Goal: Navigation & Orientation: Find specific page/section

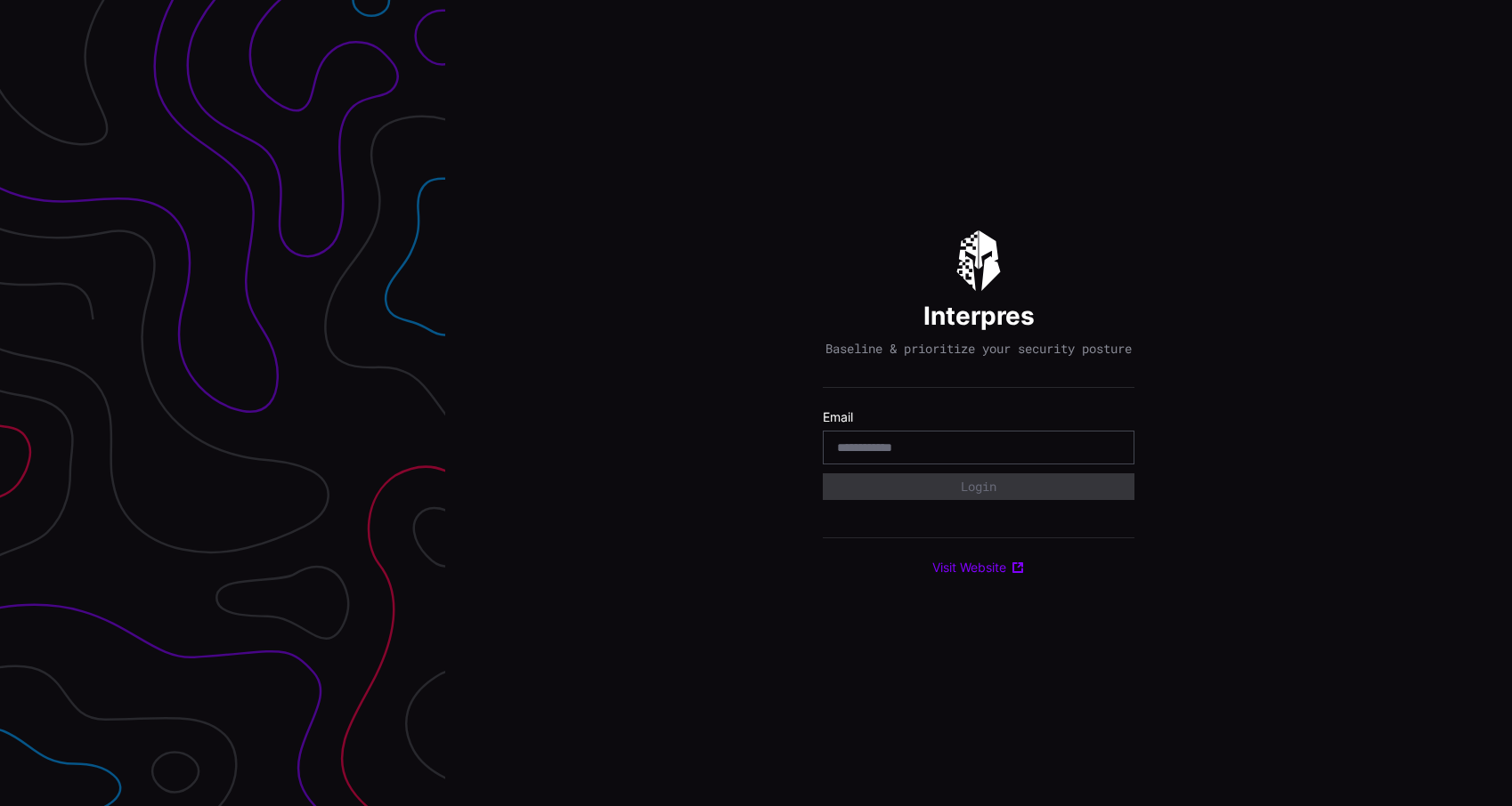
click at [904, 455] on input "email" at bounding box center [978, 448] width 283 height 16
type input "*"
type input "**********"
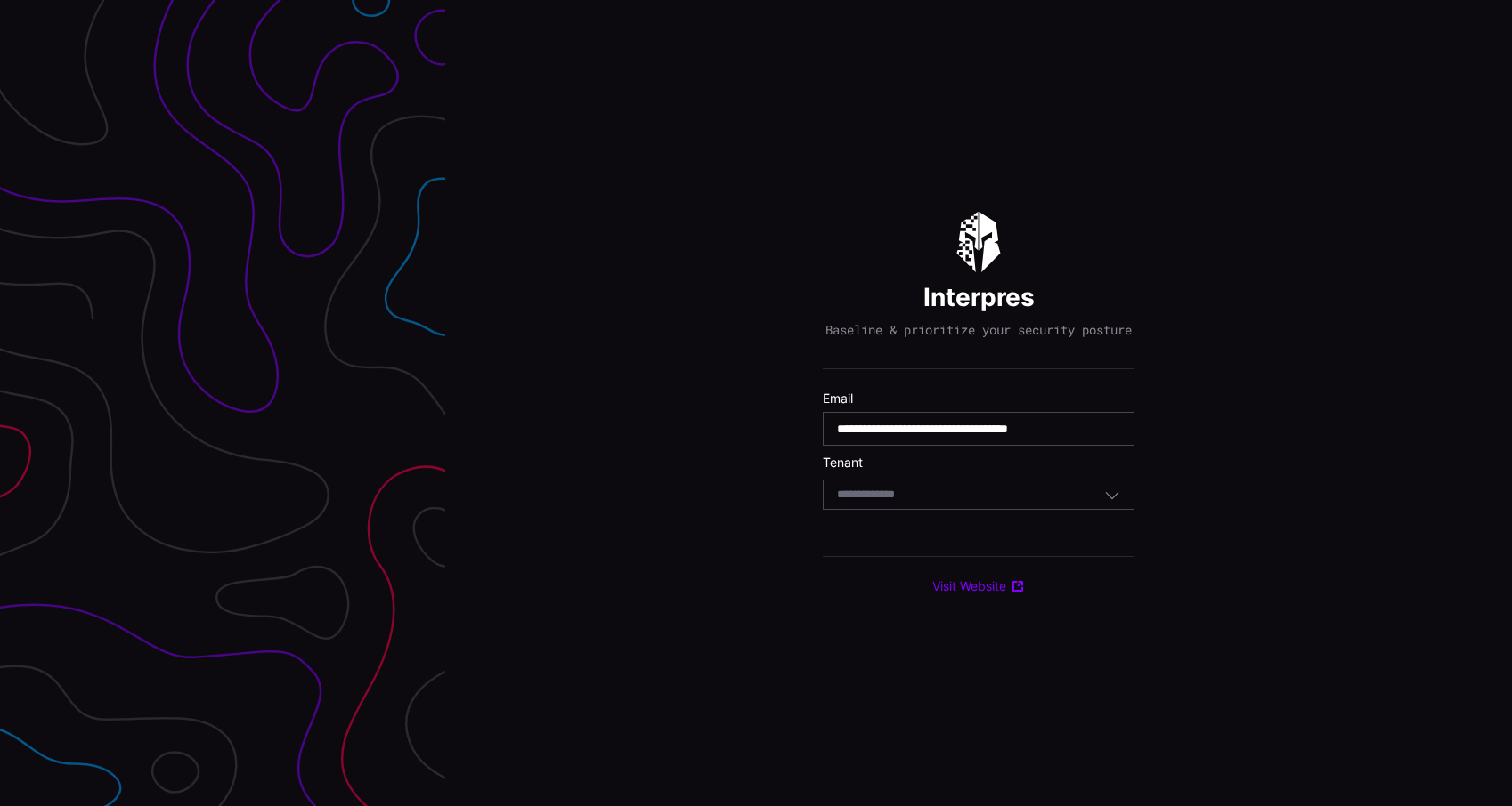
click at [940, 502] on div "Select Tenant" at bounding box center [970, 495] width 268 height 16
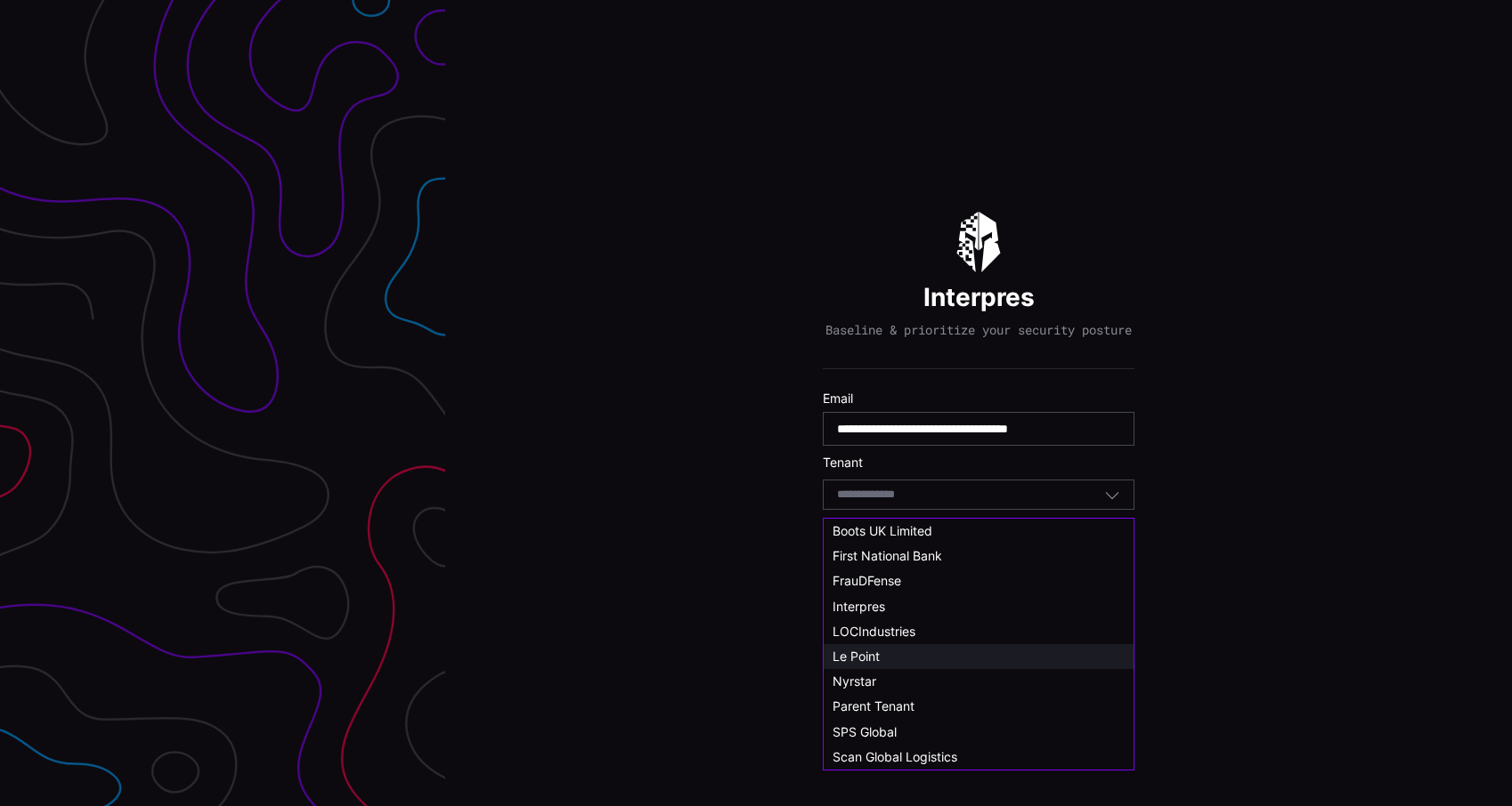
click at [901, 658] on div "Le Point" at bounding box center [979, 657] width 292 height 16
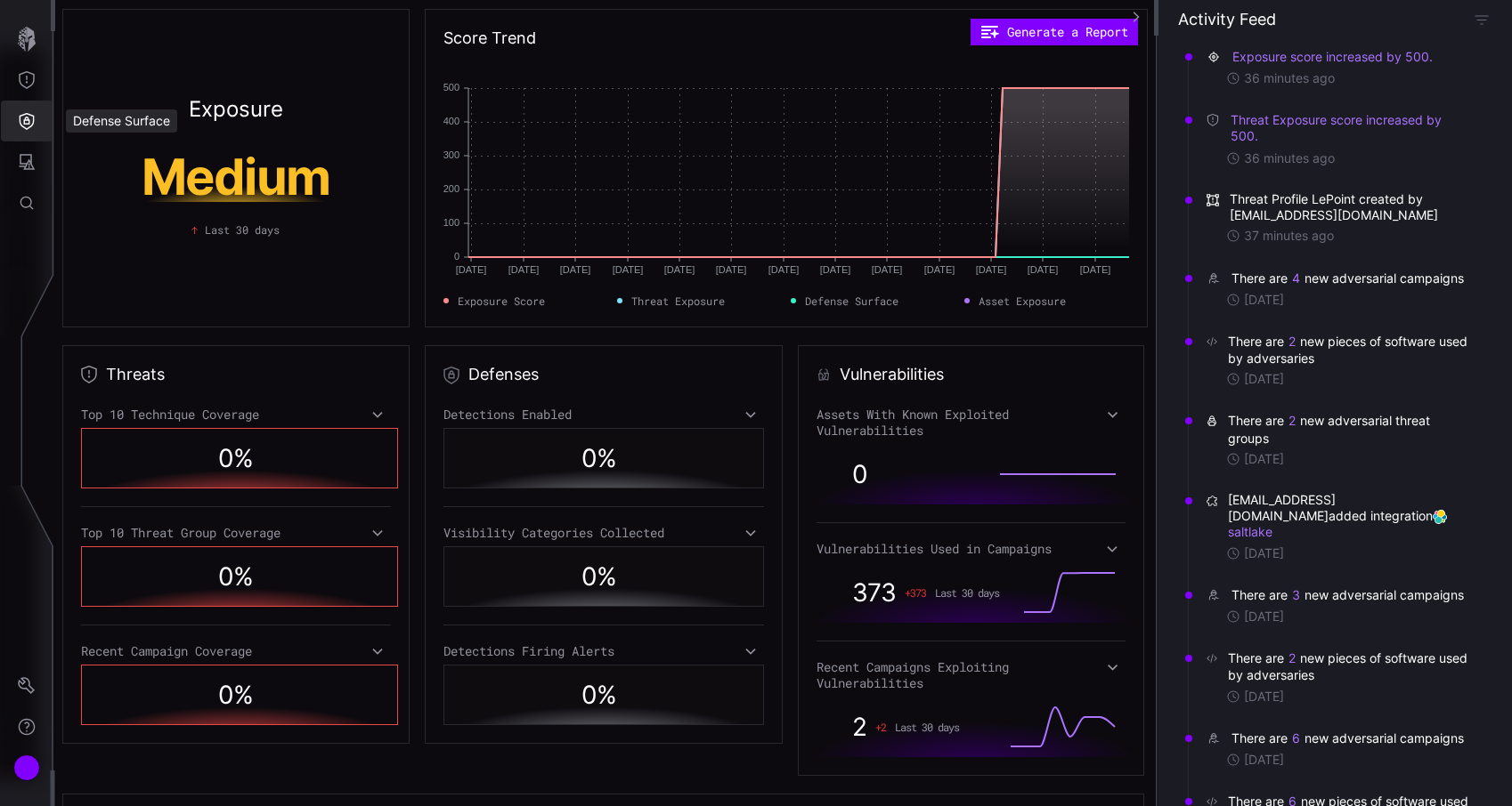
click at [19, 129] on icon "Defense Surface" at bounding box center [26, 121] width 18 height 18
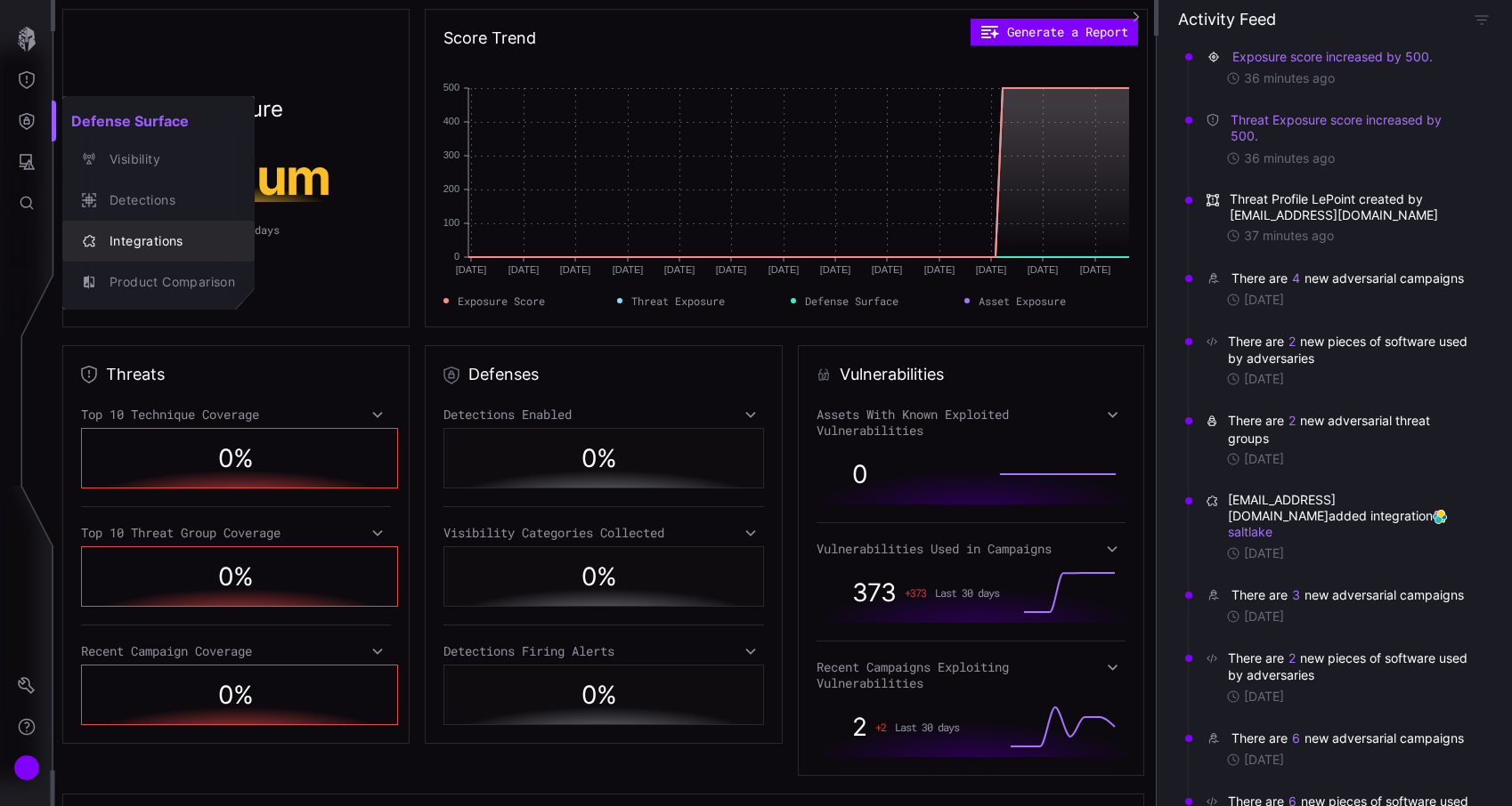
click at [122, 250] on div "Integrations" at bounding box center [168, 241] width 134 height 23
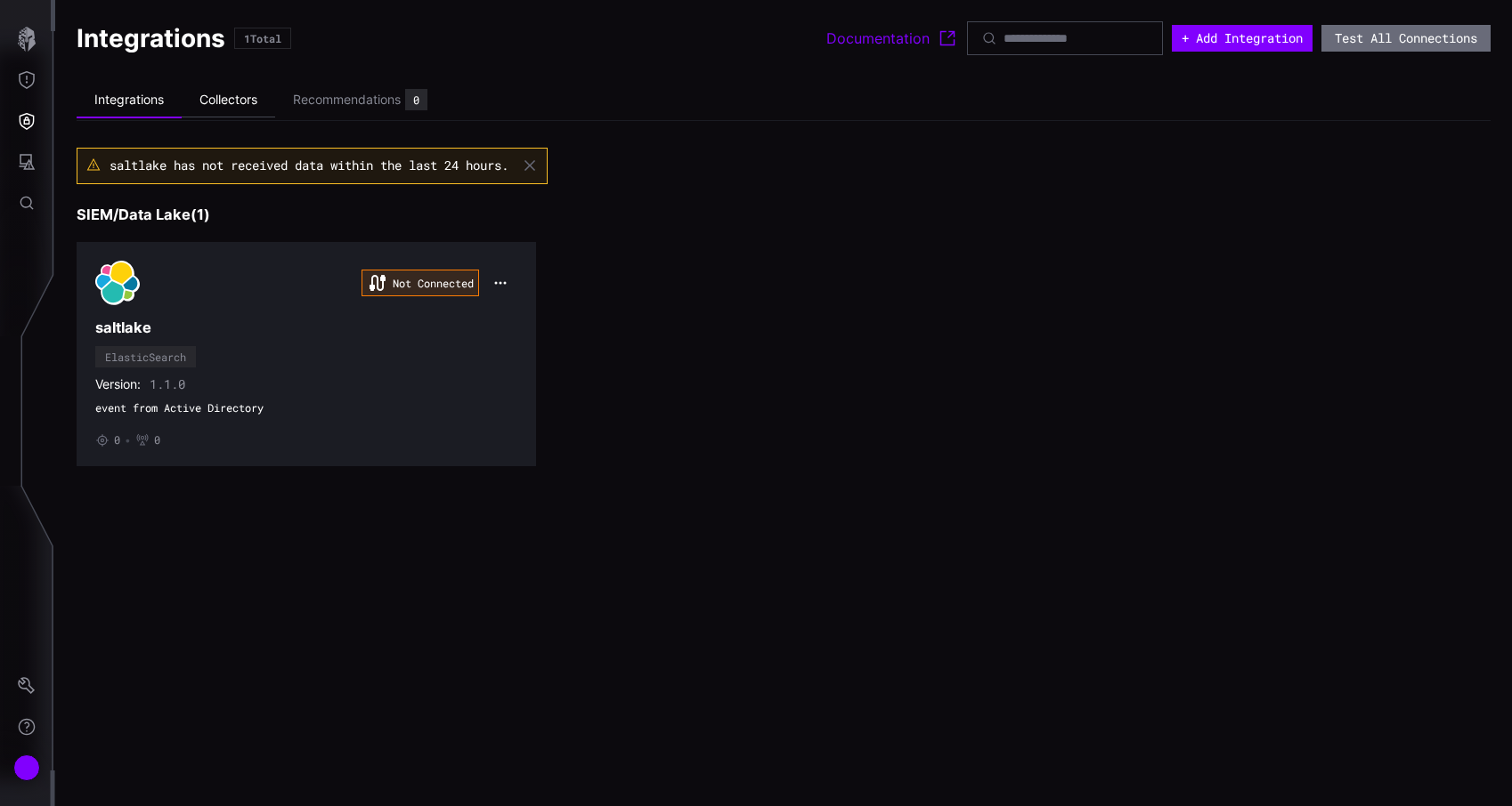
click at [240, 106] on li "Collectors" at bounding box center [227, 100] width 93 height 34
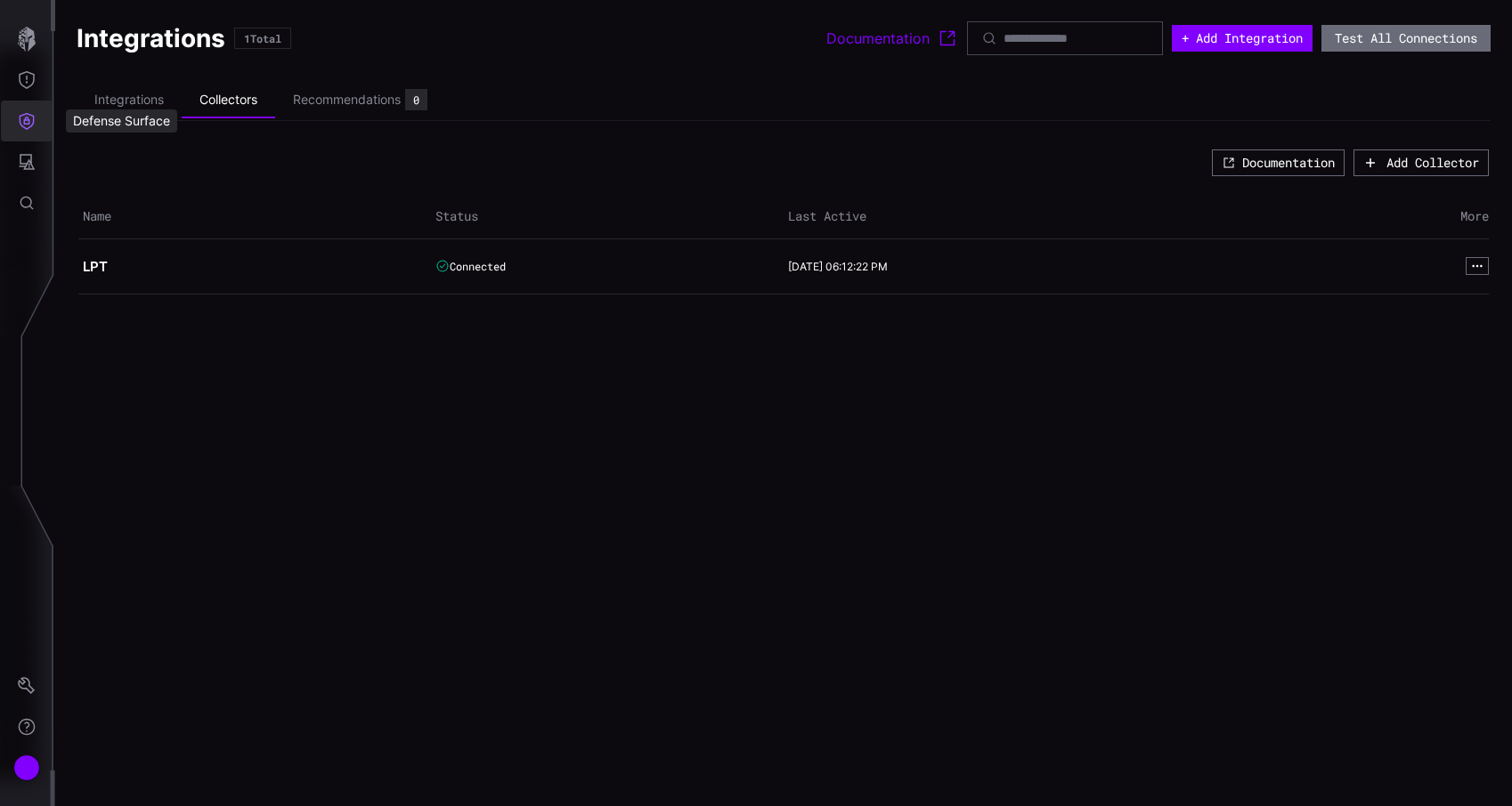
click at [22, 121] on icon "Defense Surface" at bounding box center [26, 121] width 18 height 18
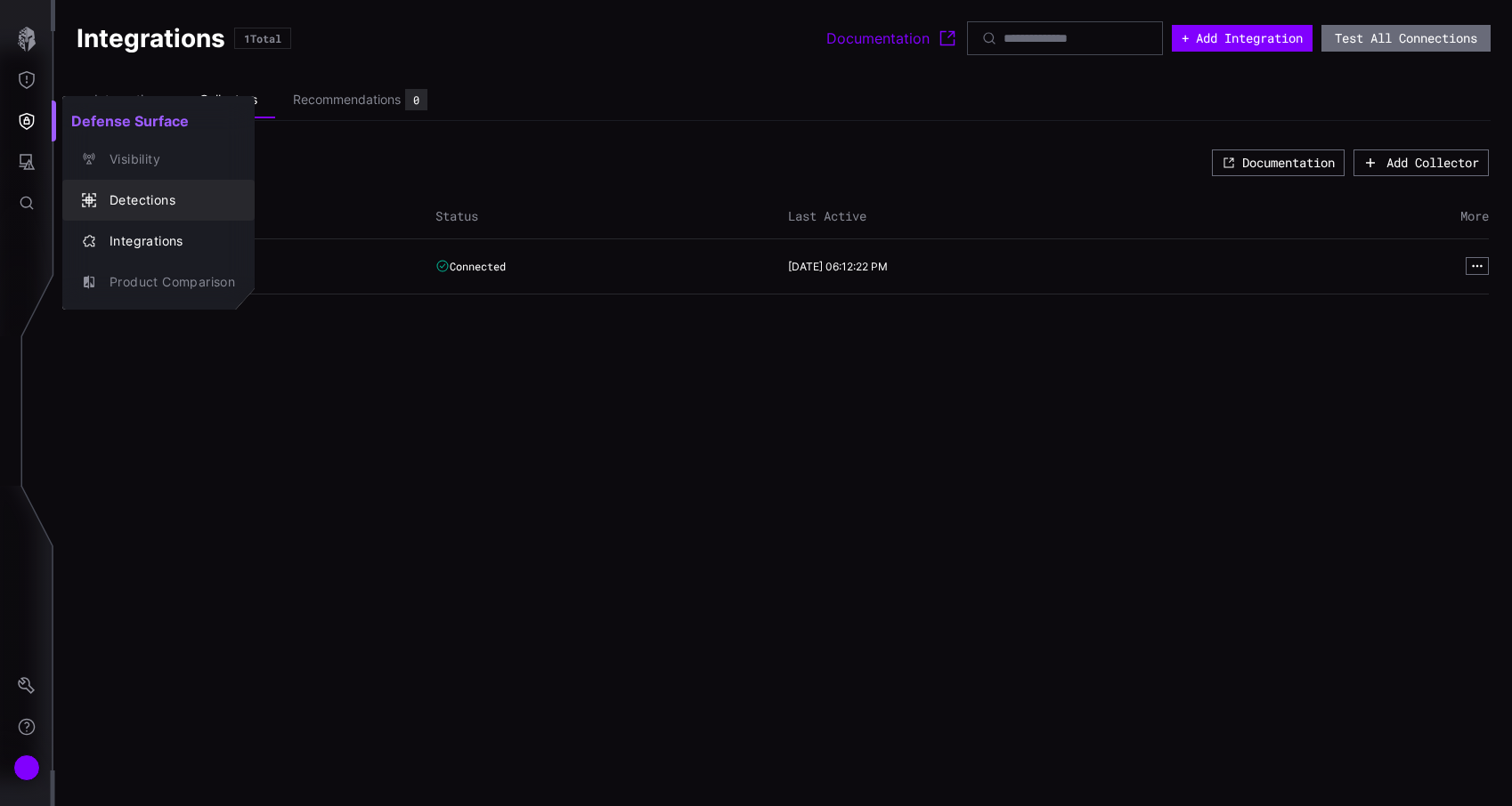
click at [143, 195] on div "Detections" at bounding box center [168, 201] width 134 height 23
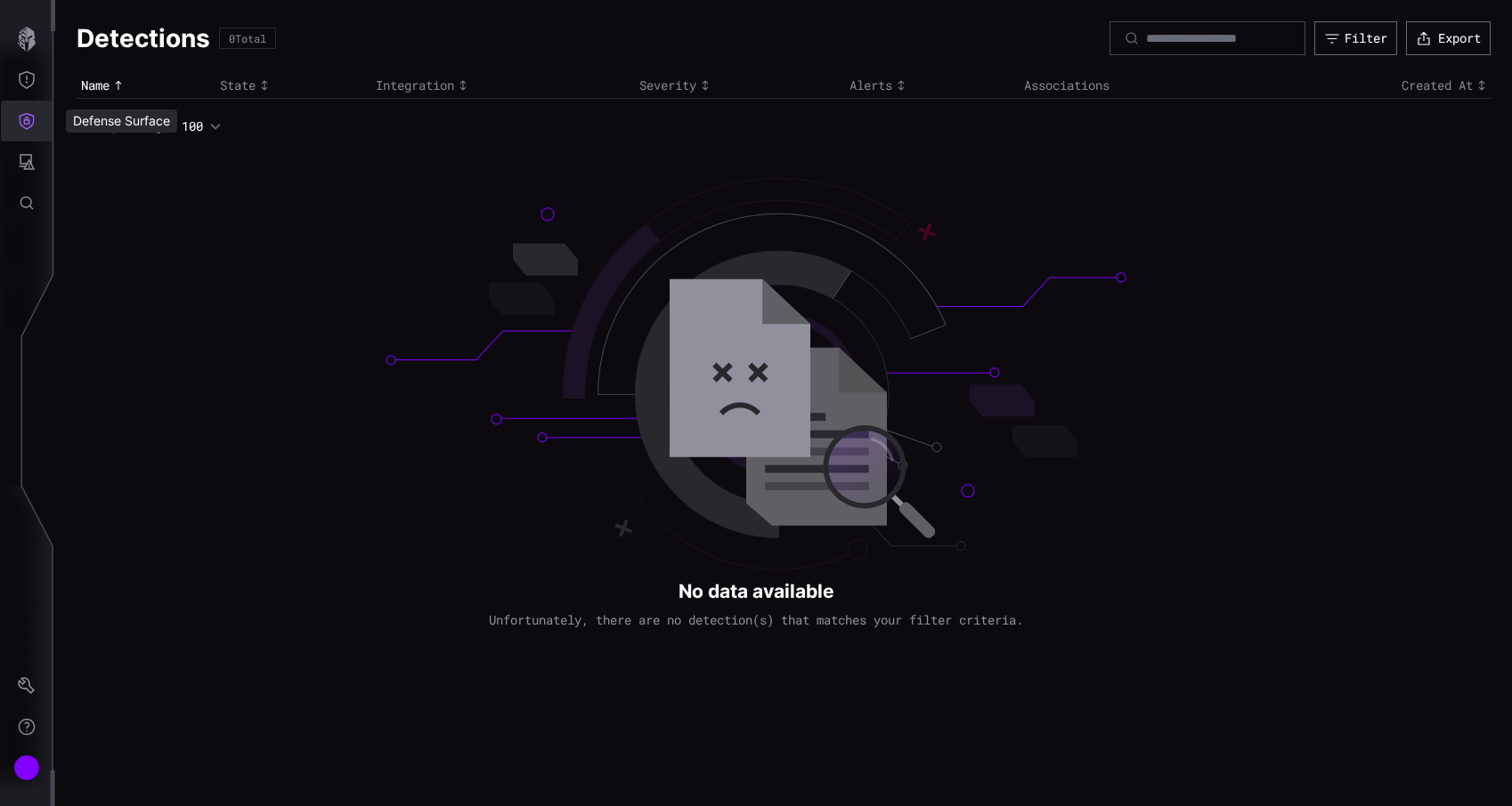
click at [17, 124] on button "Defense Surface" at bounding box center [26, 121] width 52 height 41
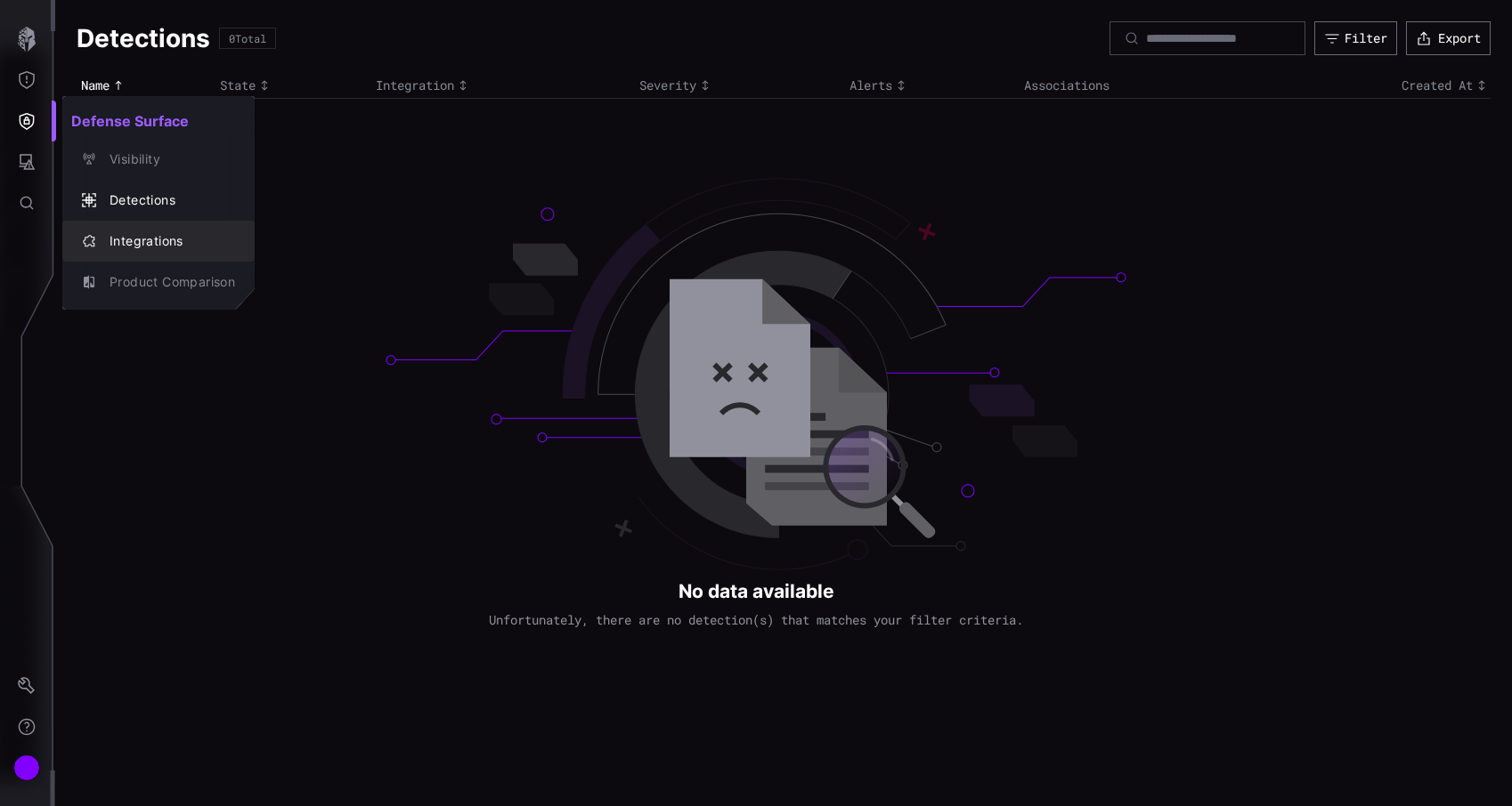
click at [106, 227] on button "Integrations" at bounding box center [159, 241] width 192 height 41
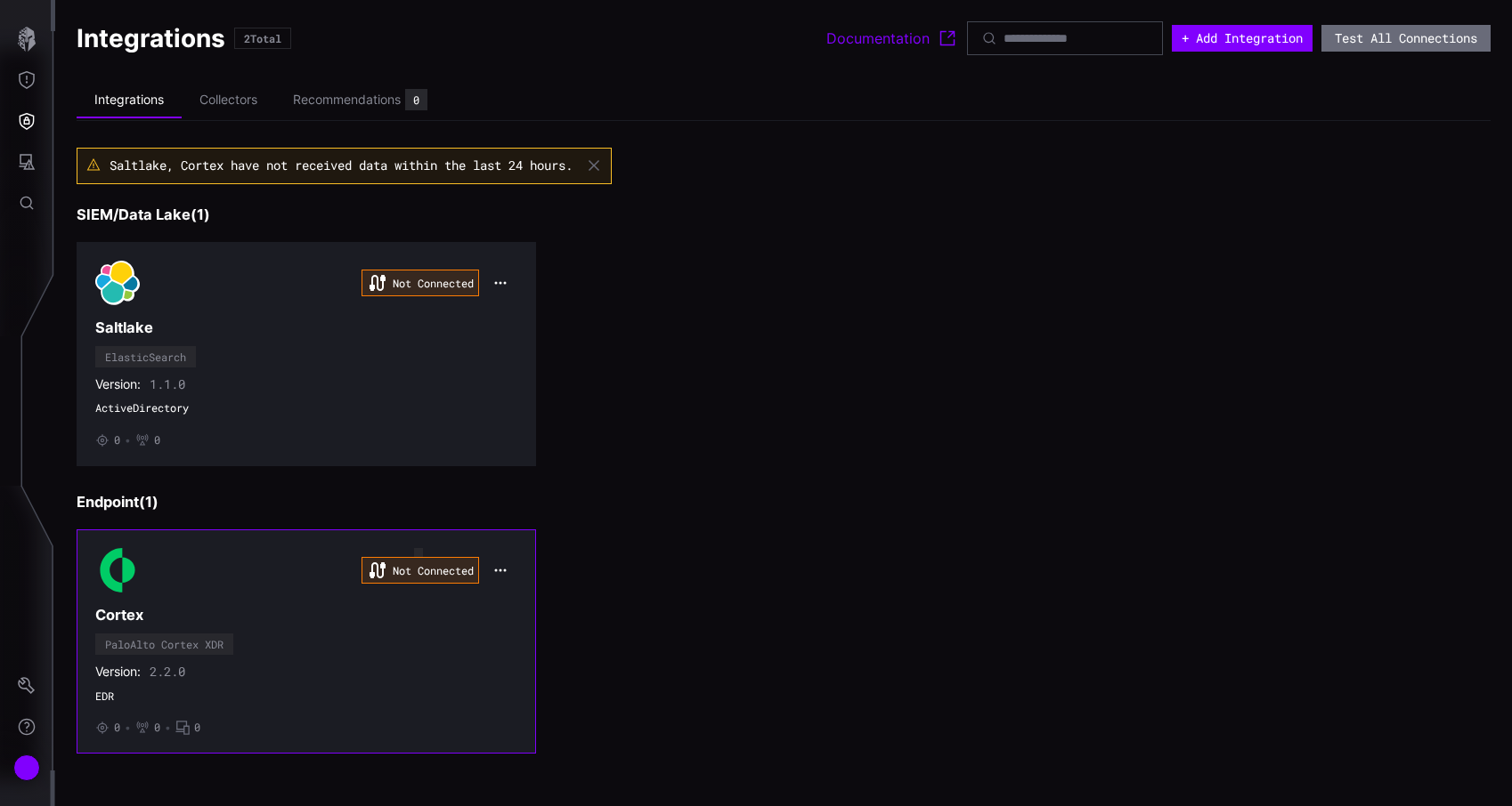
click at [406, 570] on div "Not Connected" at bounding box center [420, 570] width 118 height 26
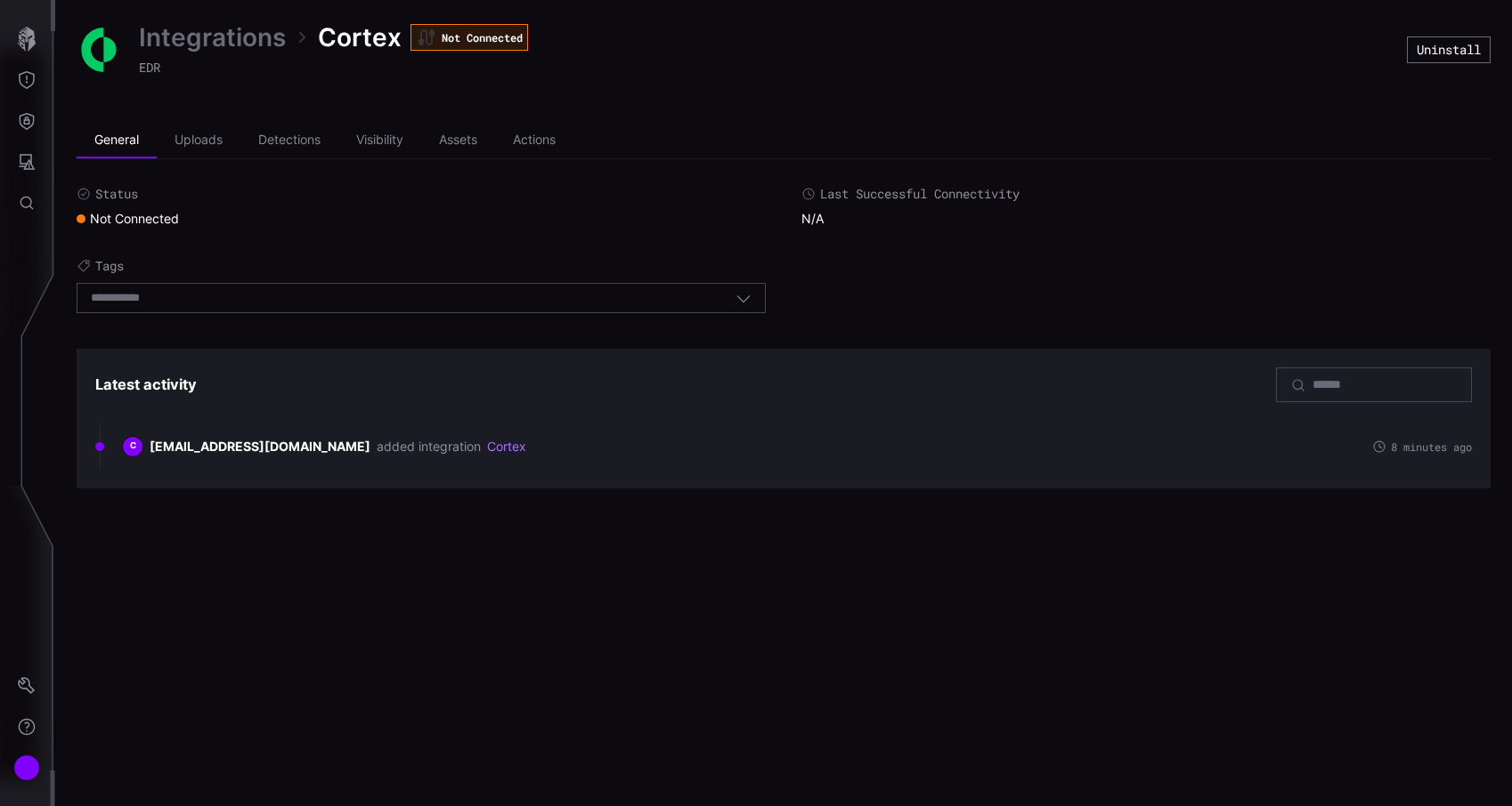
click at [132, 221] on div "Not Connected" at bounding box center [127, 218] width 103 height 16
click at [255, 44] on link "Integrations" at bounding box center [213, 37] width 147 height 32
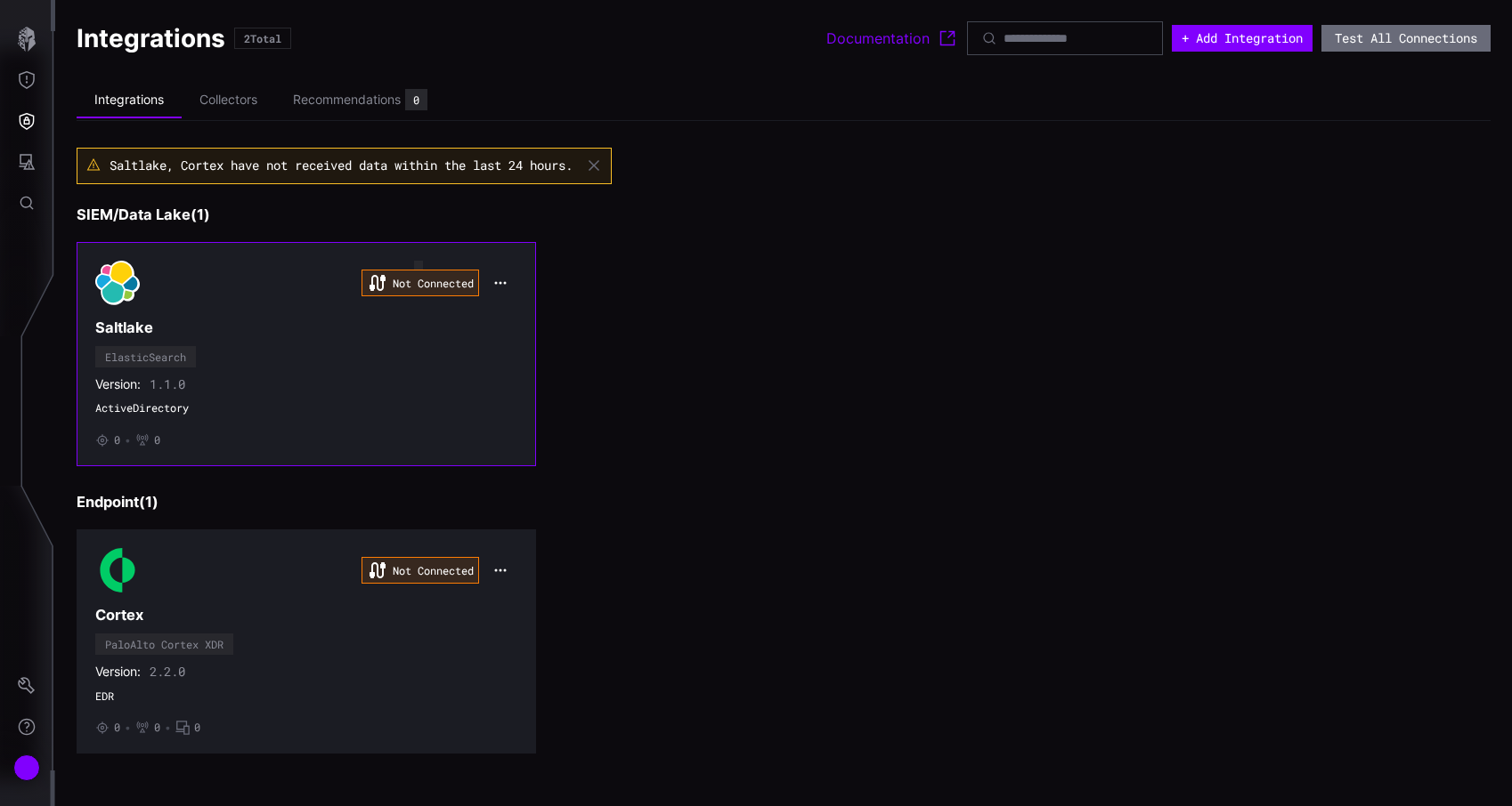
click at [450, 287] on div "Not Connected" at bounding box center [420, 282] width 118 height 26
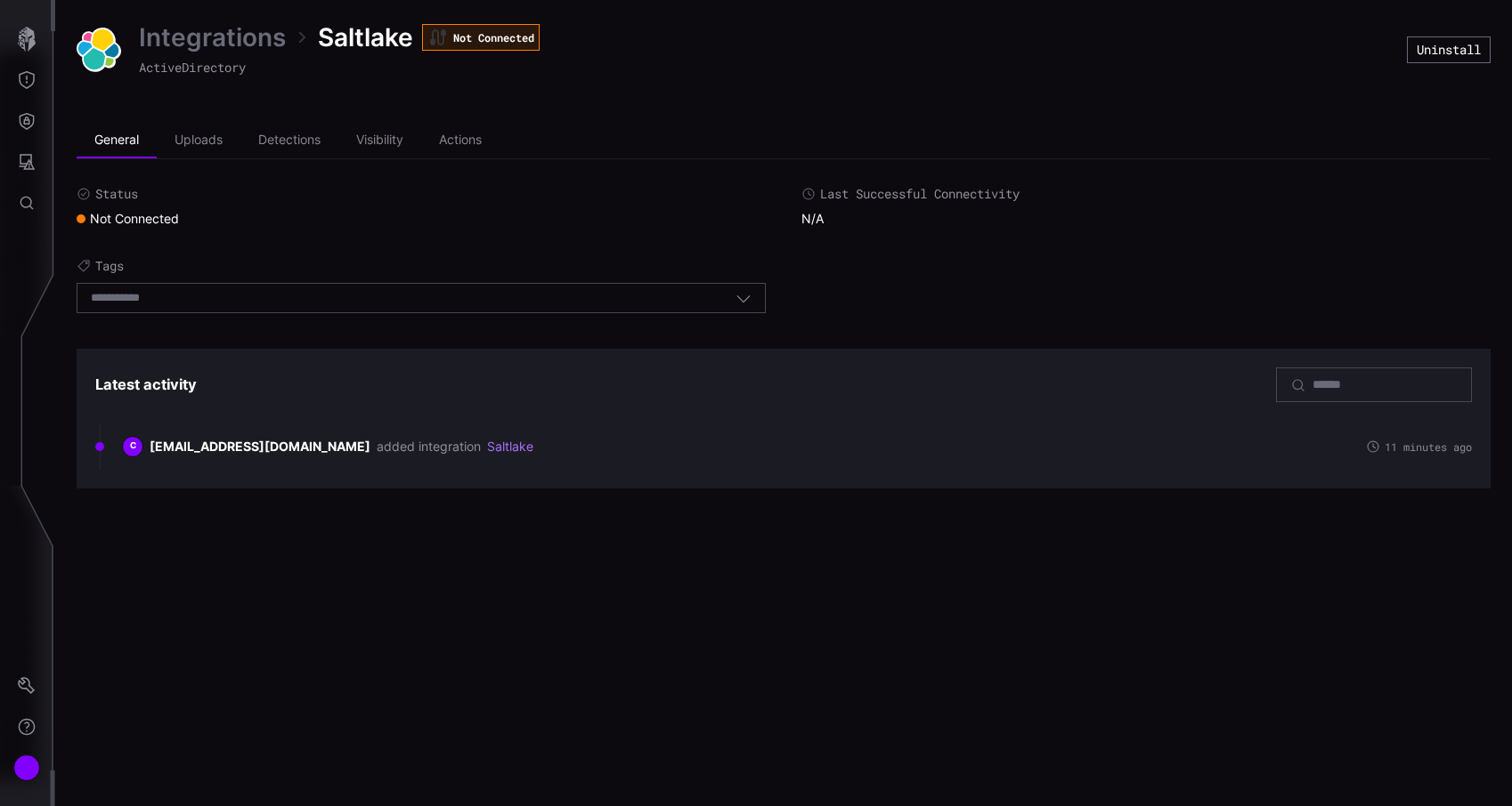
click at [20, 771] on div "Account" at bounding box center [26, 768] width 26 height 26
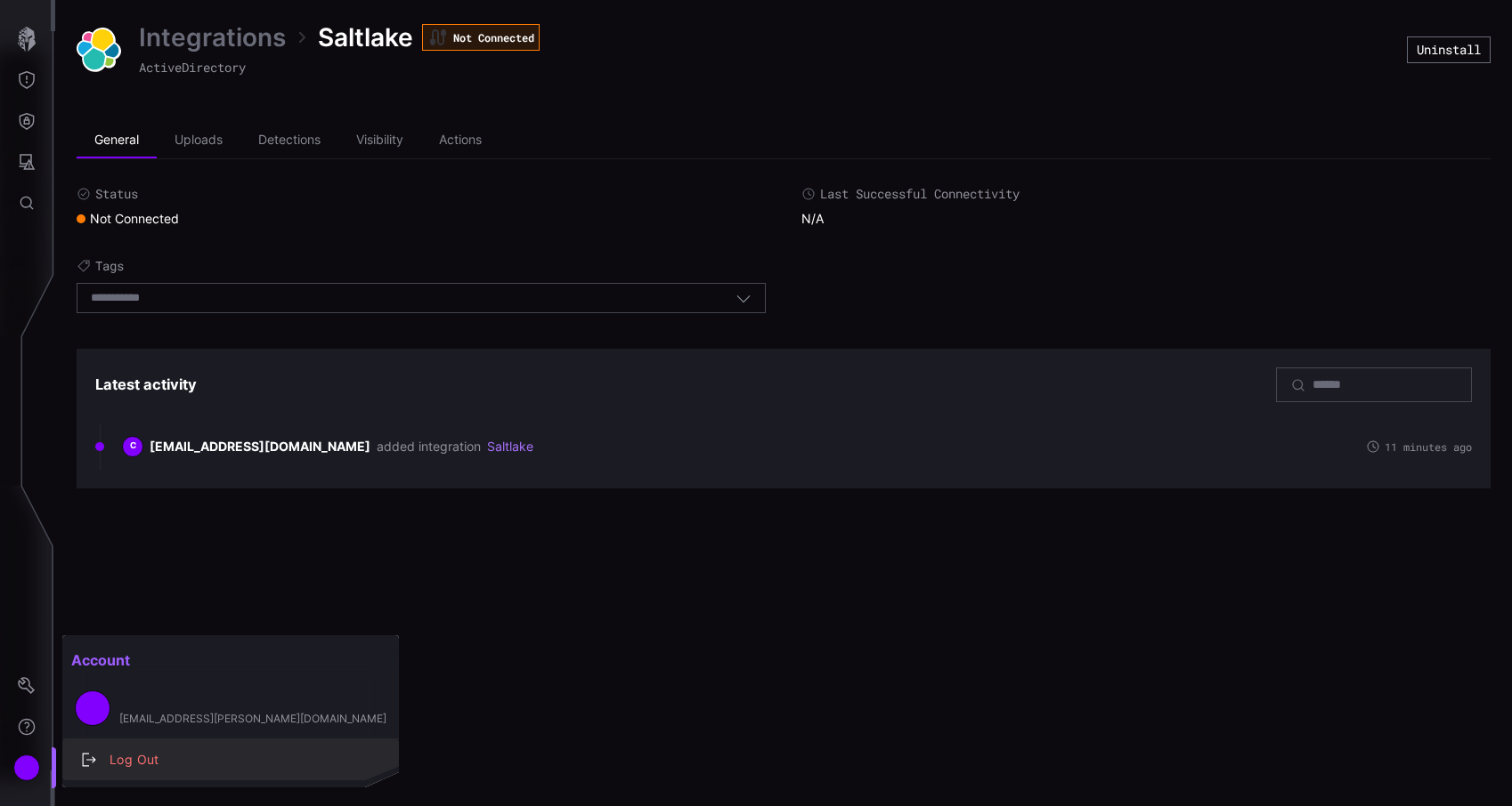
click at [209, 756] on div "Log Out" at bounding box center [240, 760] width 278 height 23
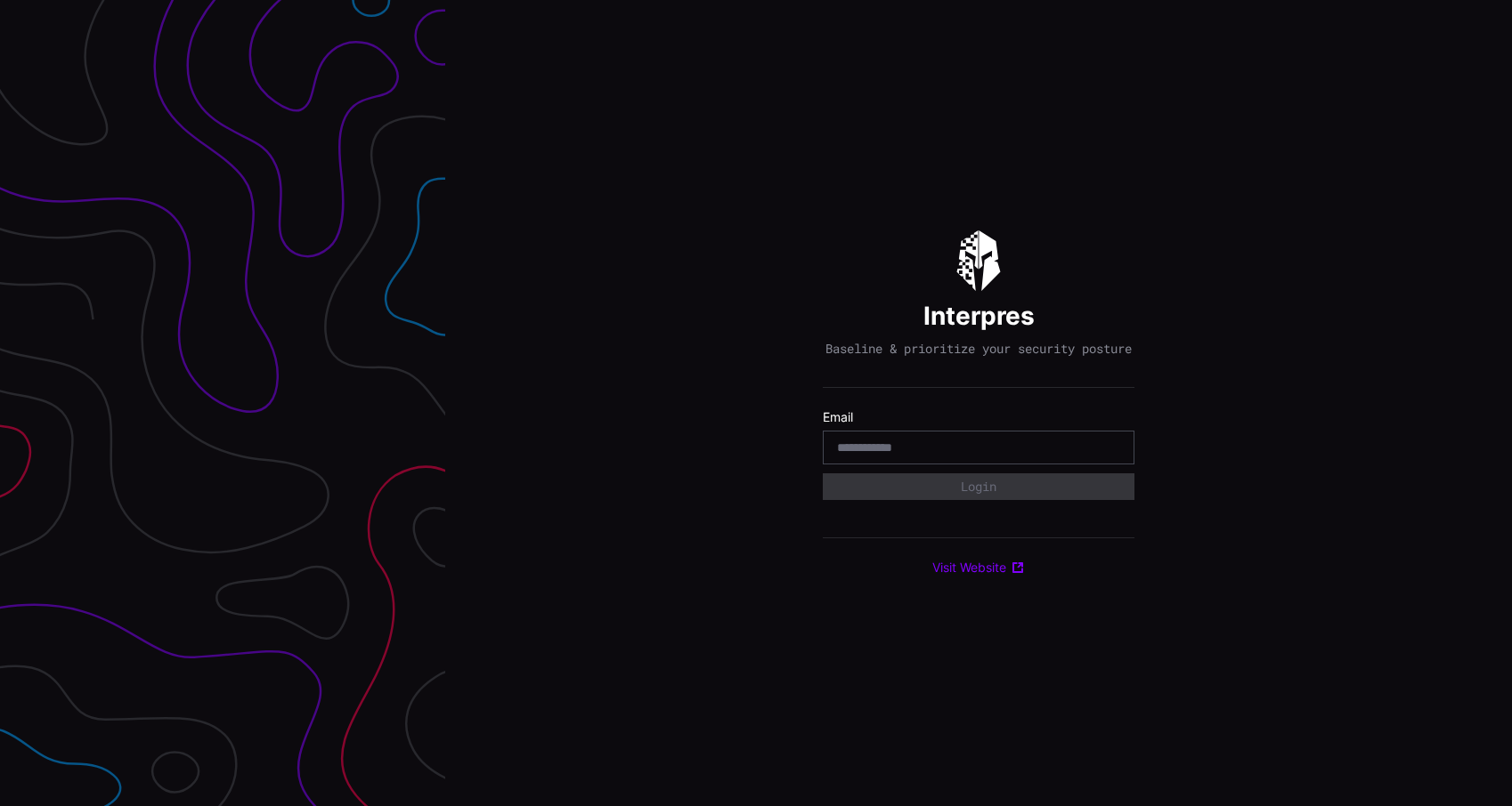
type input "**********"
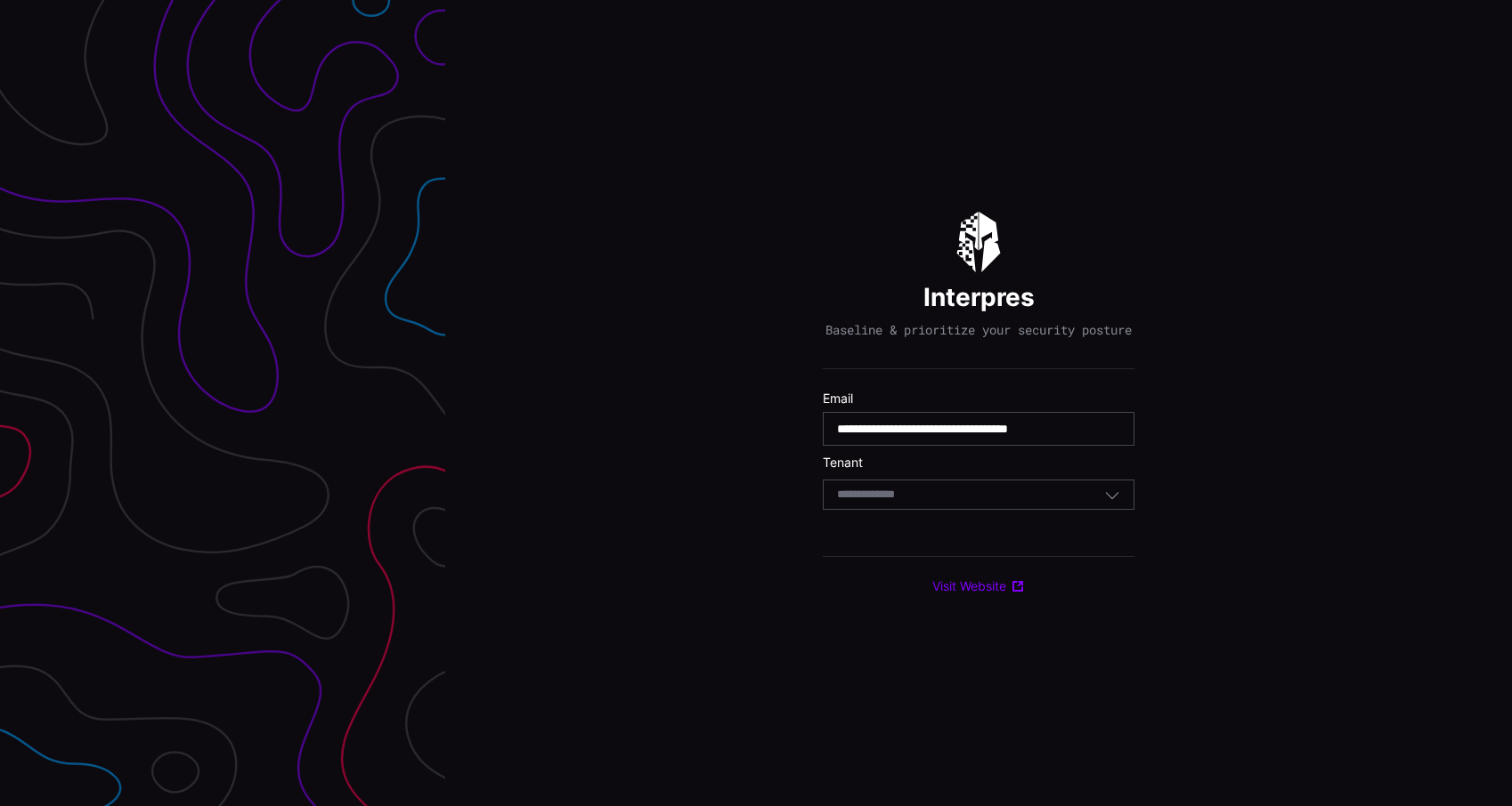
click at [927, 505] on body "**********" at bounding box center [756, 403] width 1512 height 806
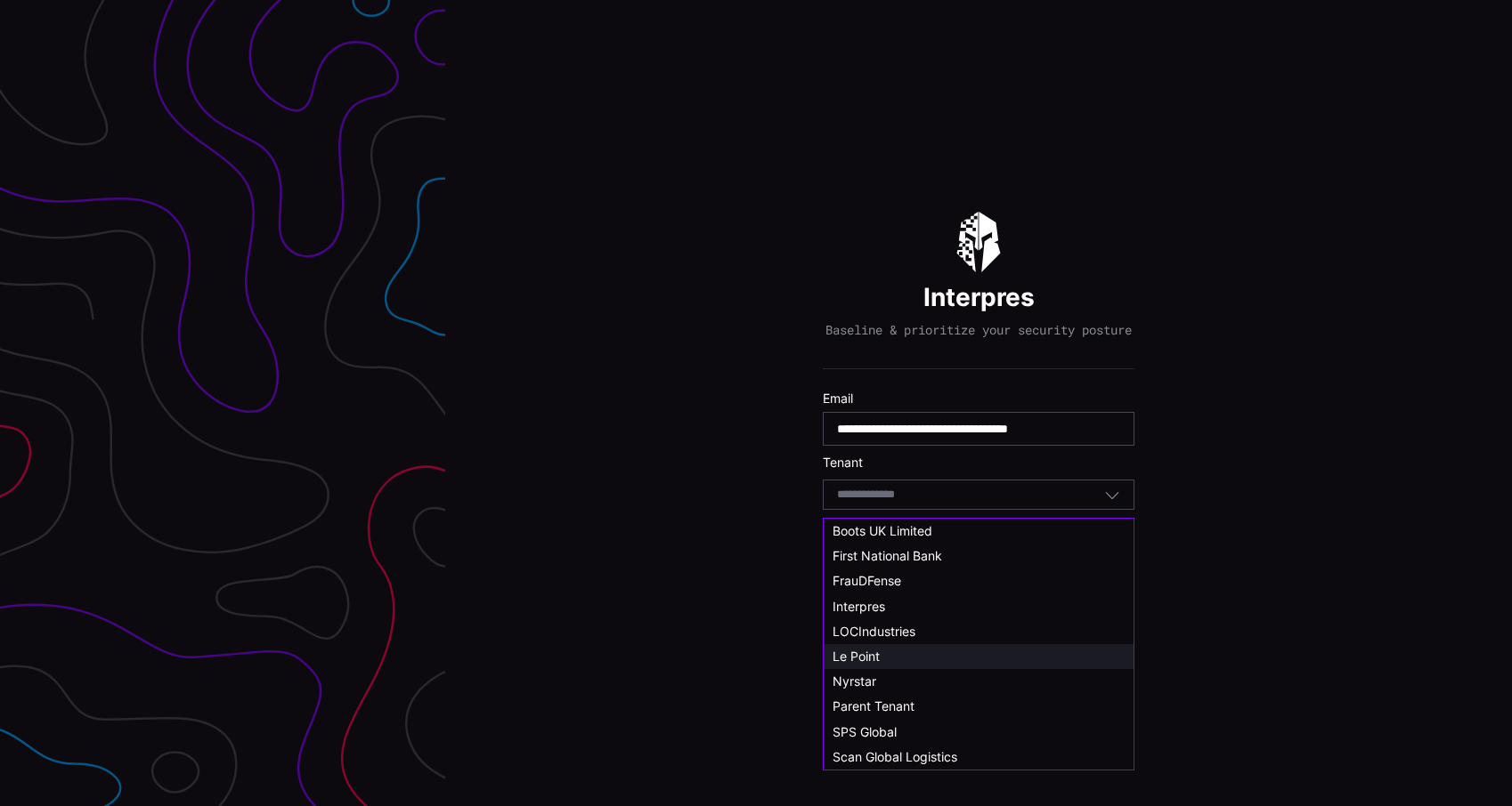
click at [899, 664] on div "Le Point" at bounding box center [979, 657] width 292 height 16
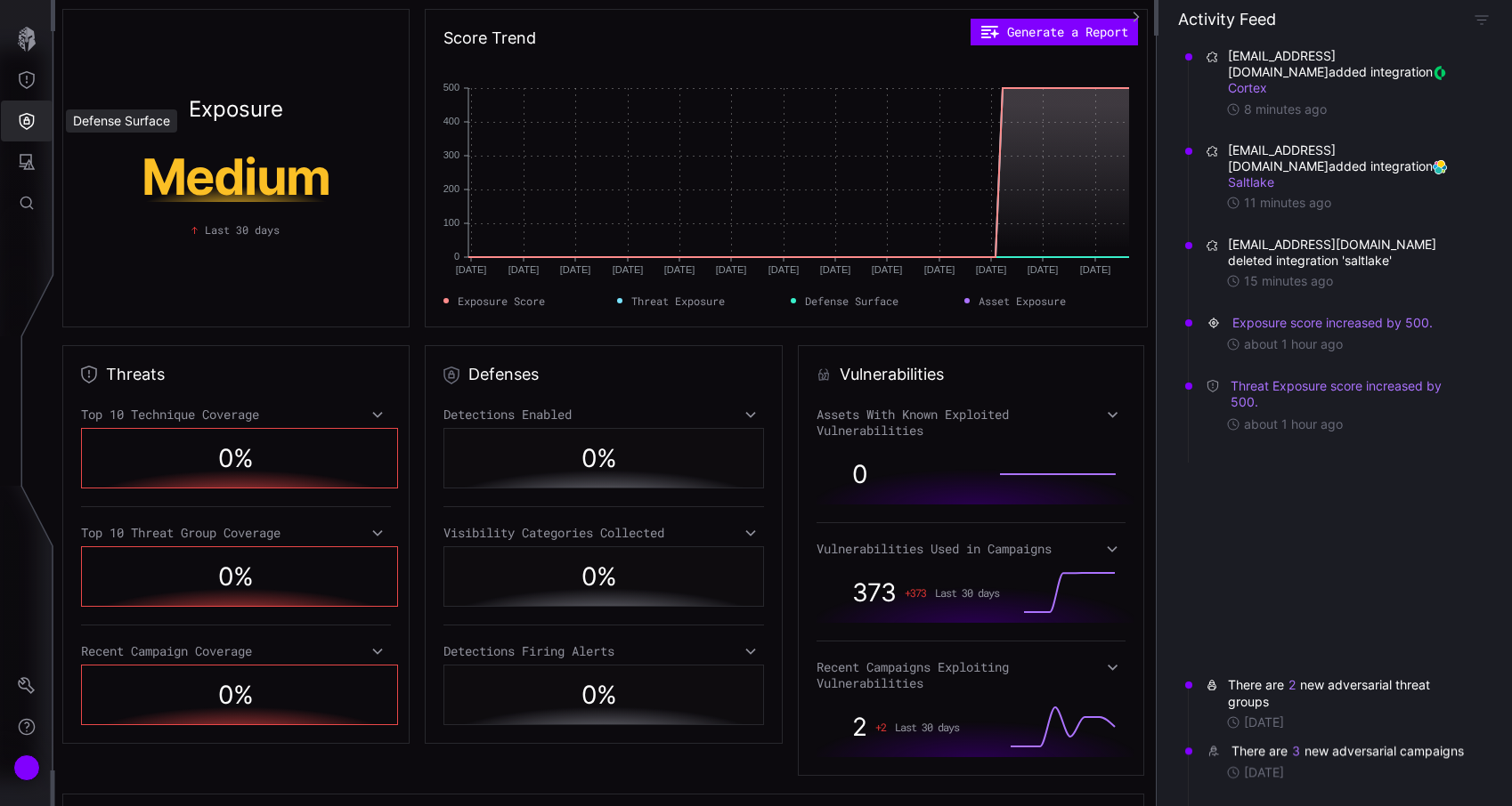
click at [18, 120] on icon "Defense Surface" at bounding box center [26, 121] width 18 height 18
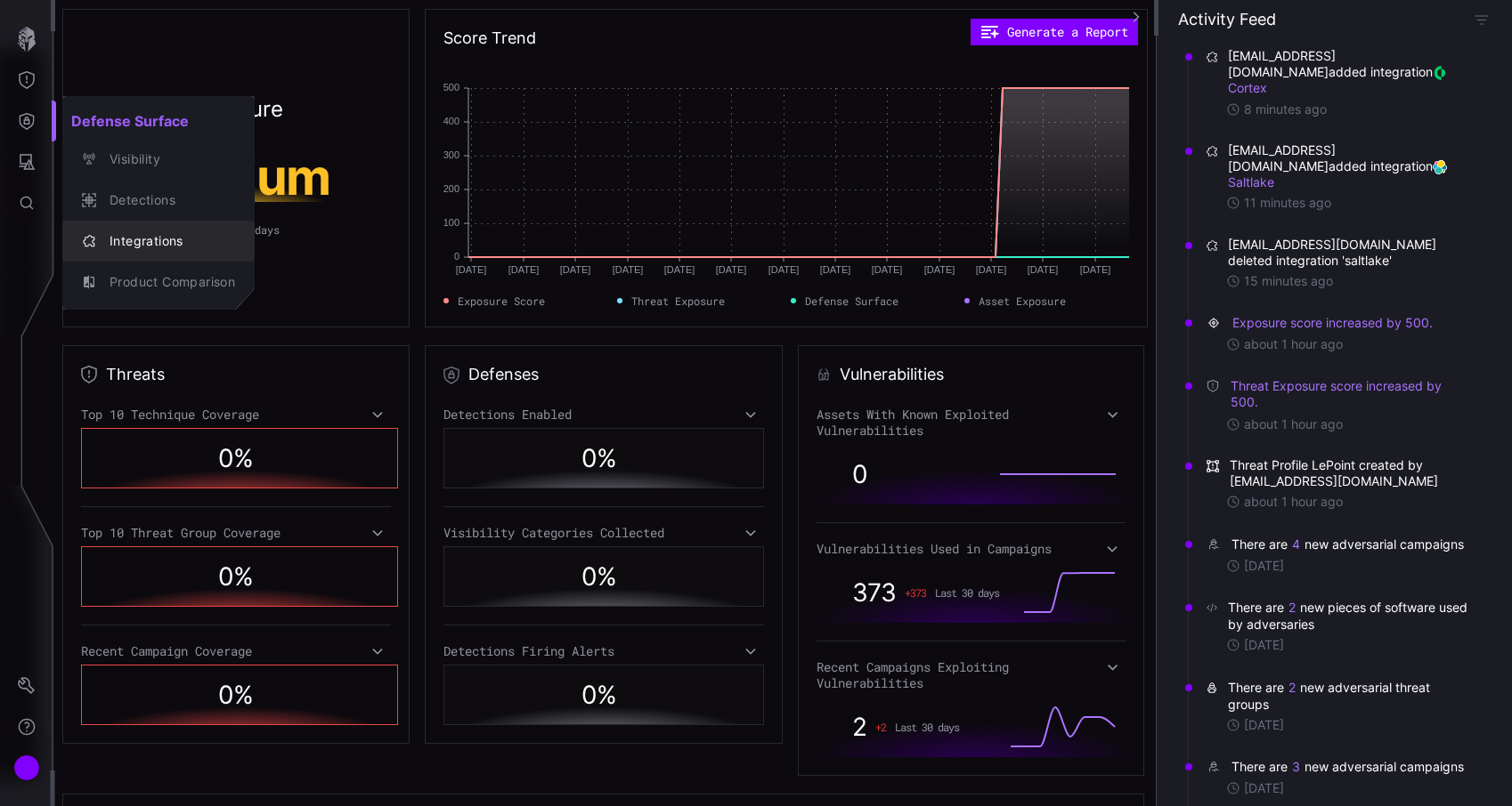
click at [158, 232] on div "Integrations" at bounding box center [168, 241] width 134 height 23
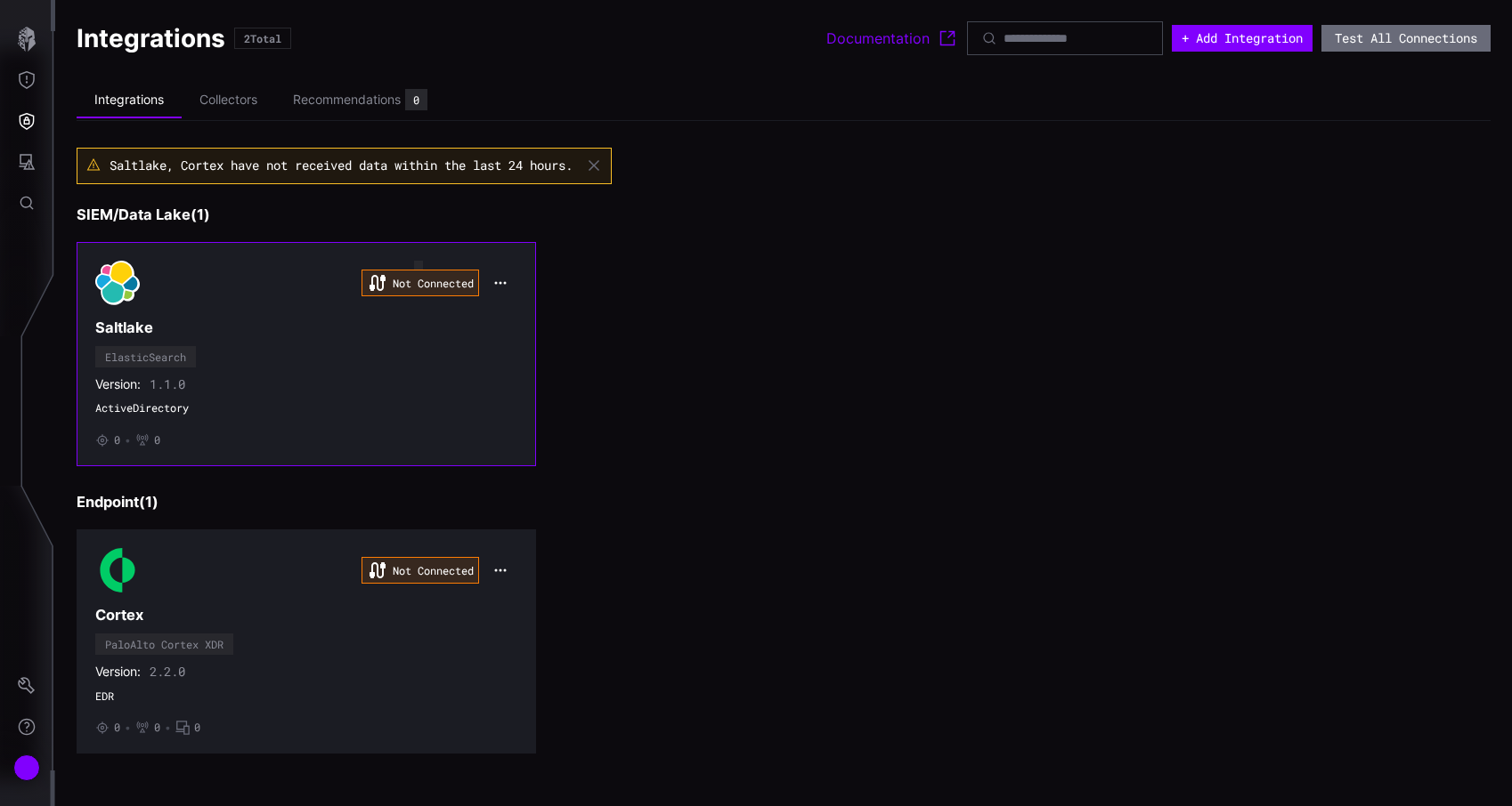
click at [404, 283] on div "Not Connected" at bounding box center [420, 282] width 118 height 26
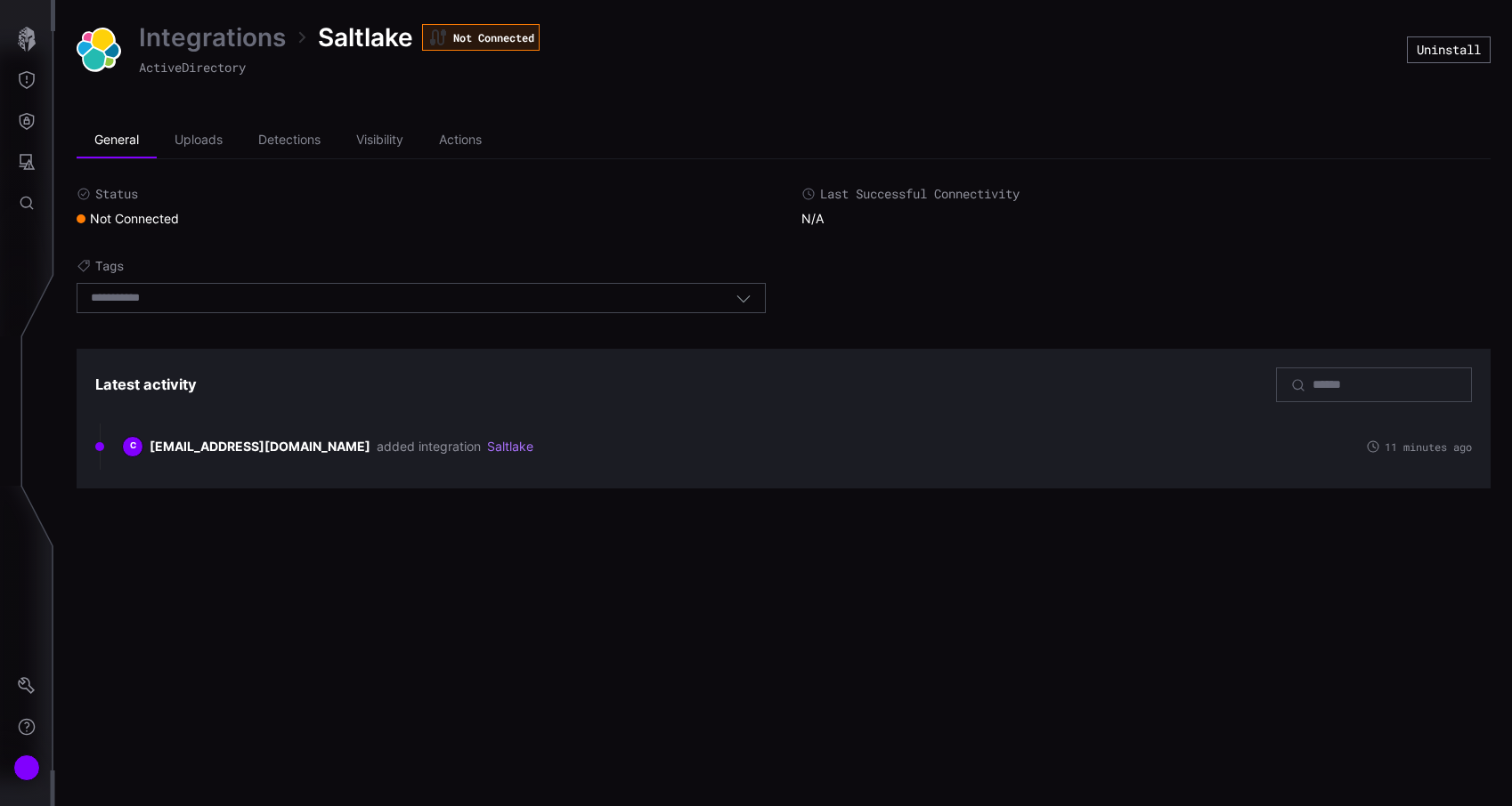
click at [255, 46] on link "Integrations" at bounding box center [213, 37] width 147 height 32
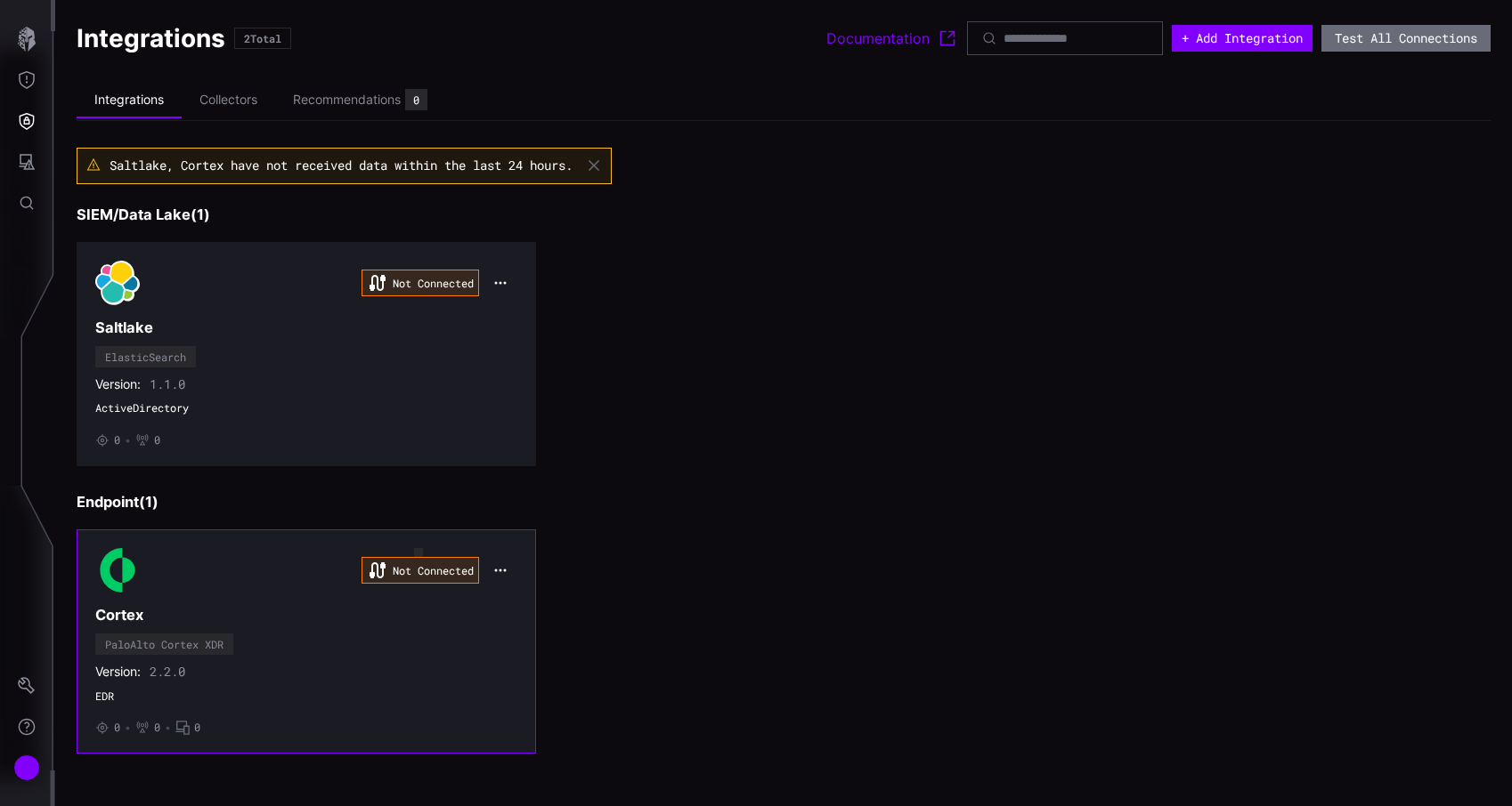
click at [419, 571] on div "Not Connected" at bounding box center [420, 570] width 118 height 26
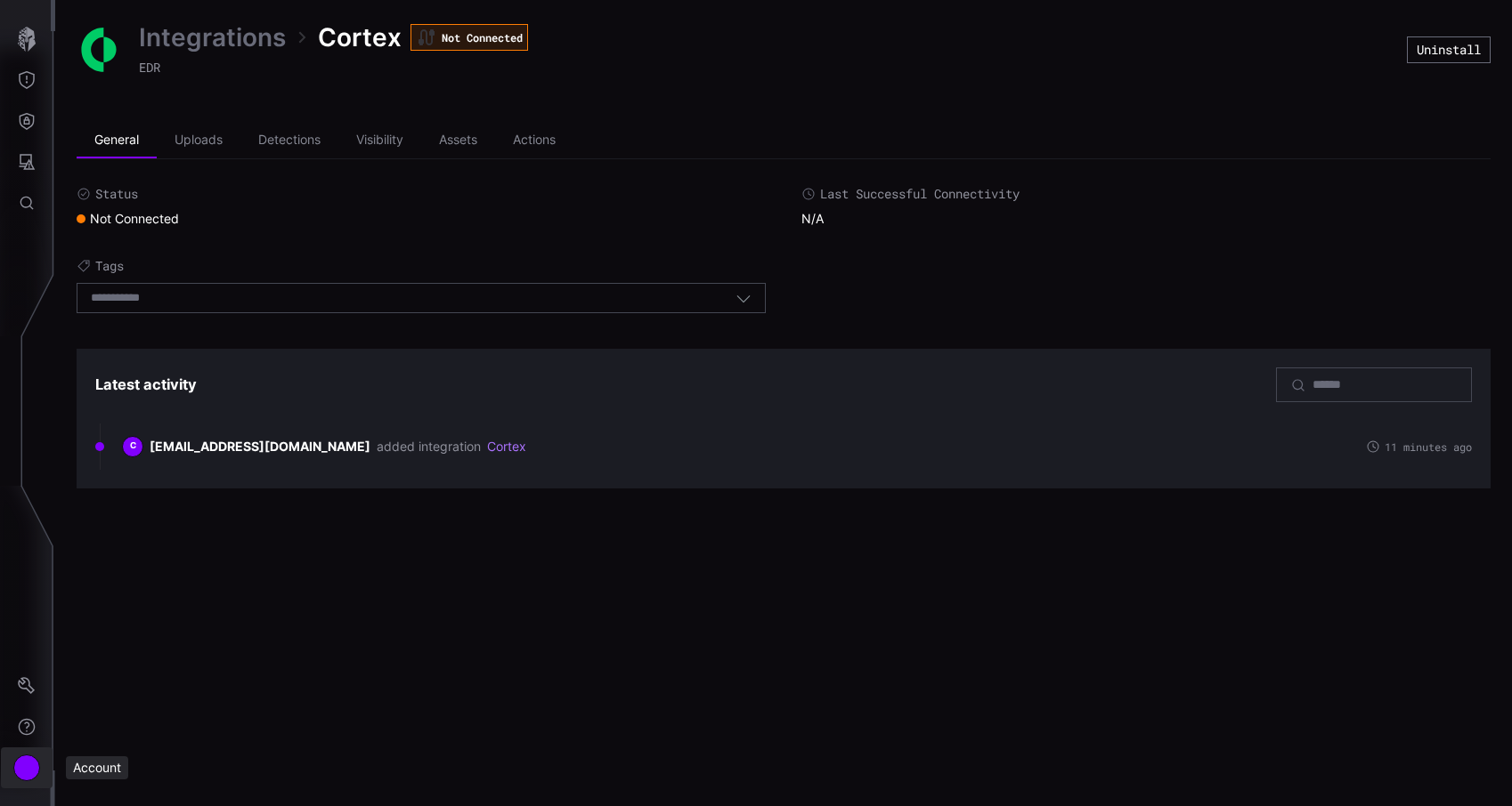
click at [27, 754] on button "Account" at bounding box center [26, 769] width 52 height 41
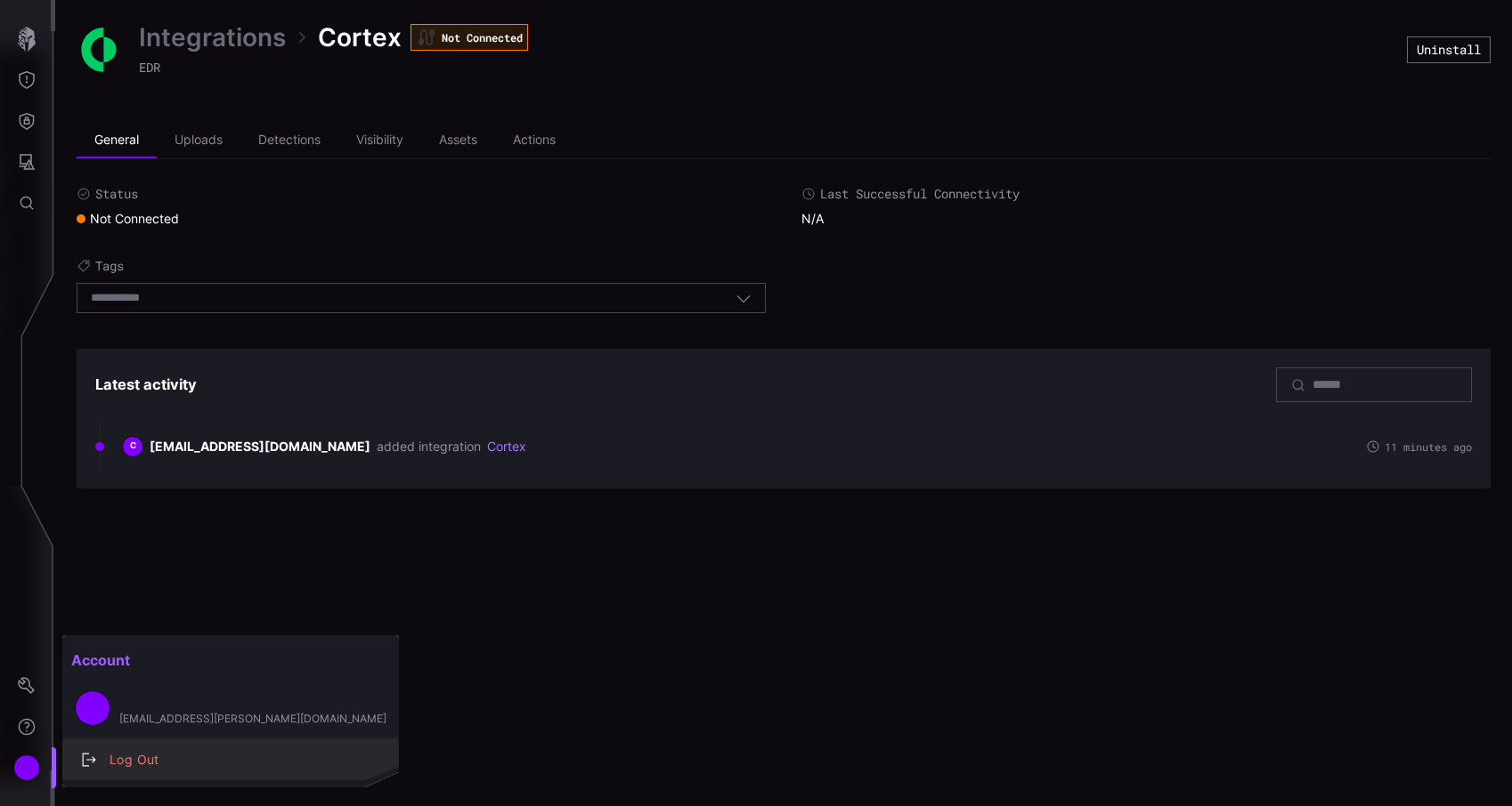
click at [155, 756] on div "Log Out" at bounding box center [240, 760] width 278 height 23
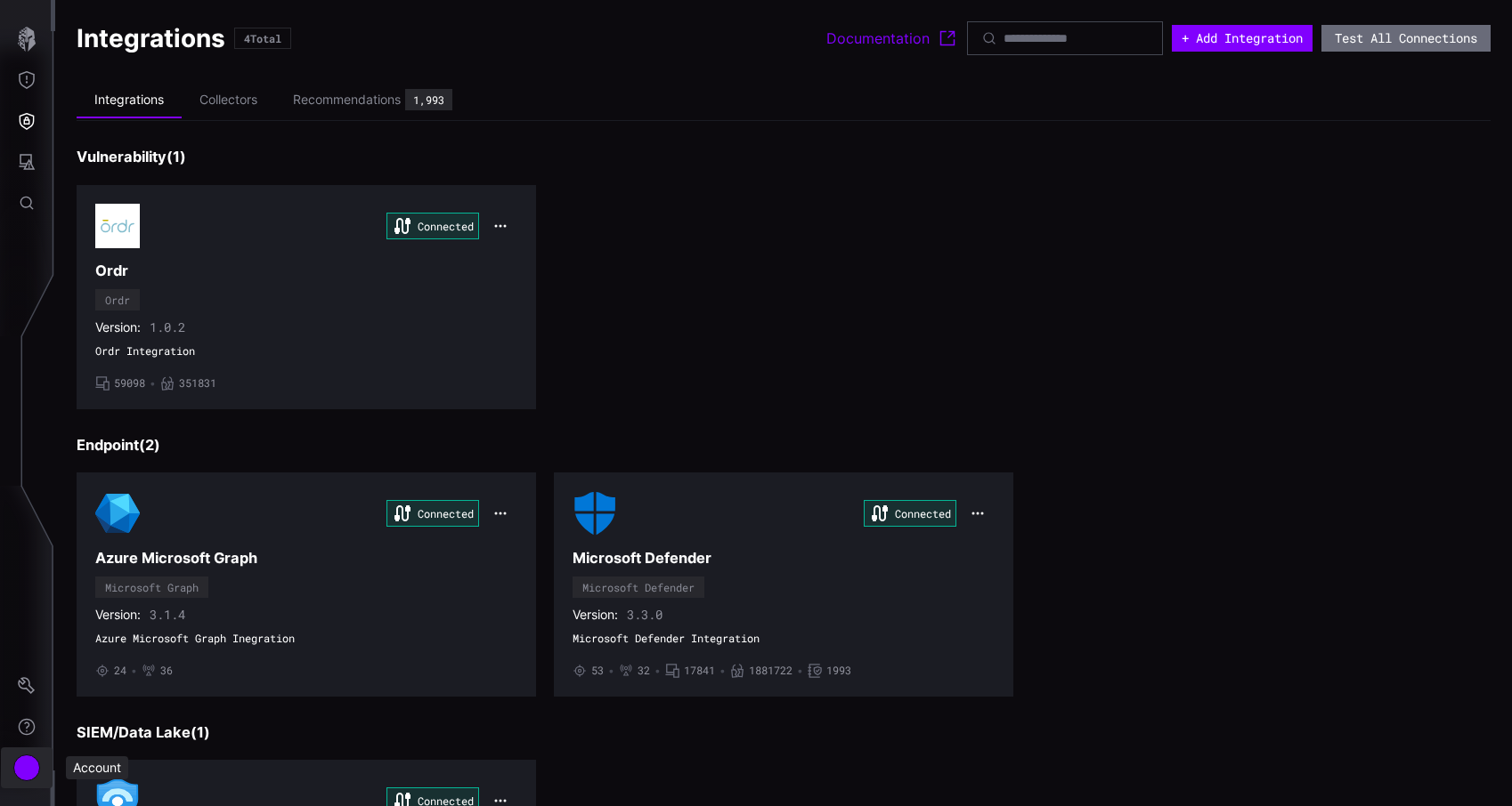
click at [30, 773] on div "Account" at bounding box center [26, 768] width 26 height 26
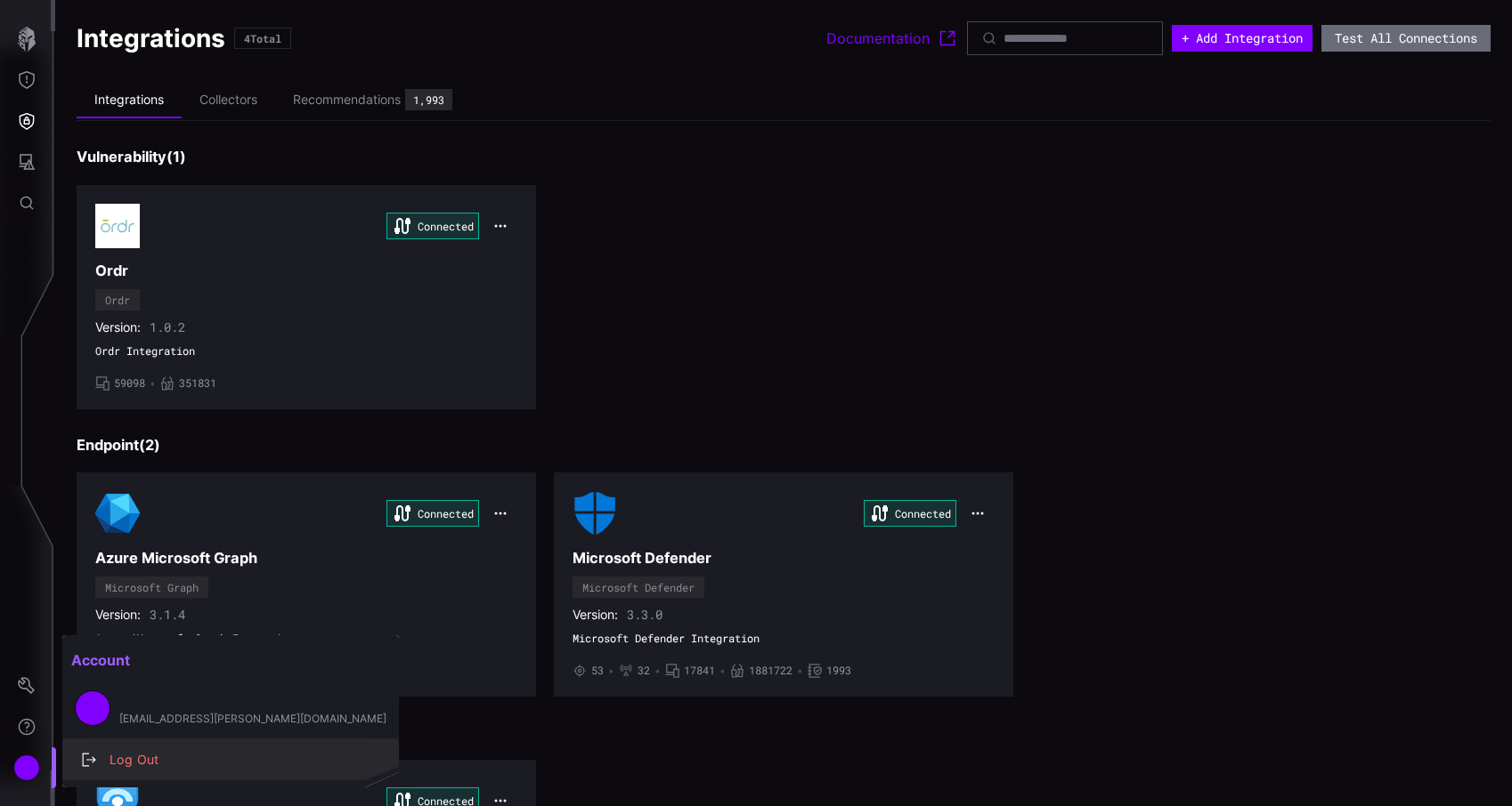
click at [113, 766] on div "Log Out" at bounding box center [240, 760] width 278 height 23
